Goal: Task Accomplishment & Management: Manage account settings

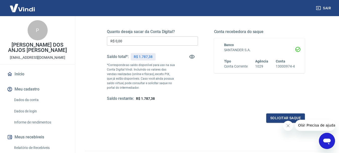
scroll to position [25, 0]
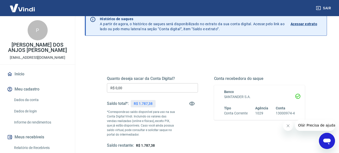
click at [304, 19] on link "Acessar extrato" at bounding box center [307, 23] width 32 height 15
click at [305, 22] on p "Acessar extrato" at bounding box center [304, 23] width 27 height 5
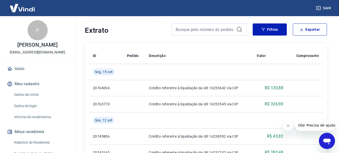
scroll to position [50, 0]
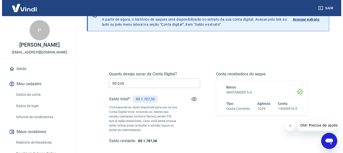
scroll to position [50, 0]
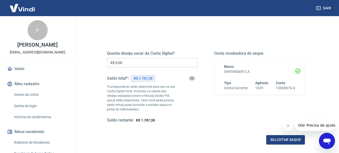
drag, startPoint x: 94, startPoint y: 64, endPoint x: 111, endPoint y: 65, distance: 16.8
click at [86, 64] on div "Quanto deseja sacar da Conta Digital? R$ 0,00 ​ Saldo total*: R$ 1.787,38 *Corr…" at bounding box center [206, 111] width 242 height 184
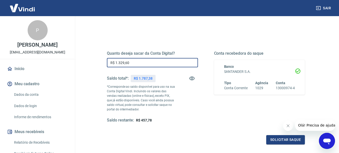
type input "R$ 1.329,60"
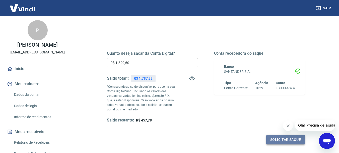
click at [277, 140] on button "Solicitar saque" at bounding box center [286, 139] width 39 height 9
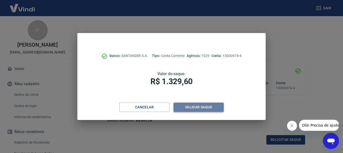
click at [211, 109] on button "Validar saque" at bounding box center [199, 106] width 50 height 9
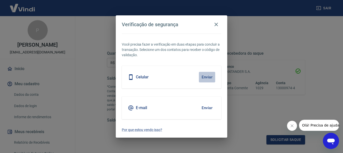
click at [209, 78] on button "Enviar" at bounding box center [207, 77] width 16 height 11
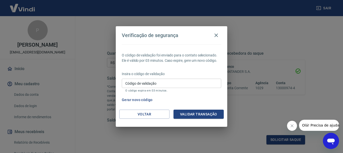
click at [212, 79] on input "Código de validação" at bounding box center [172, 82] width 100 height 9
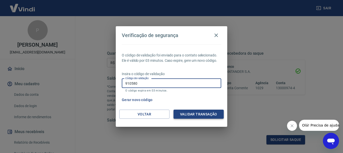
type input "910580"
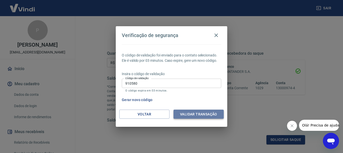
click at [206, 115] on button "Validar transação" at bounding box center [199, 113] width 50 height 9
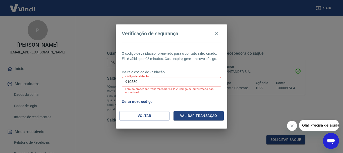
drag, startPoint x: 141, startPoint y: 80, endPoint x: 96, endPoint y: 80, distance: 44.2
click at [90, 80] on div "Verificação de segurança O código de validação foi enviado para o contato selec…" at bounding box center [171, 76] width 343 height 153
click at [143, 101] on button "Gerar novo código" at bounding box center [137, 101] width 35 height 9
